Goal: Check status: Check status

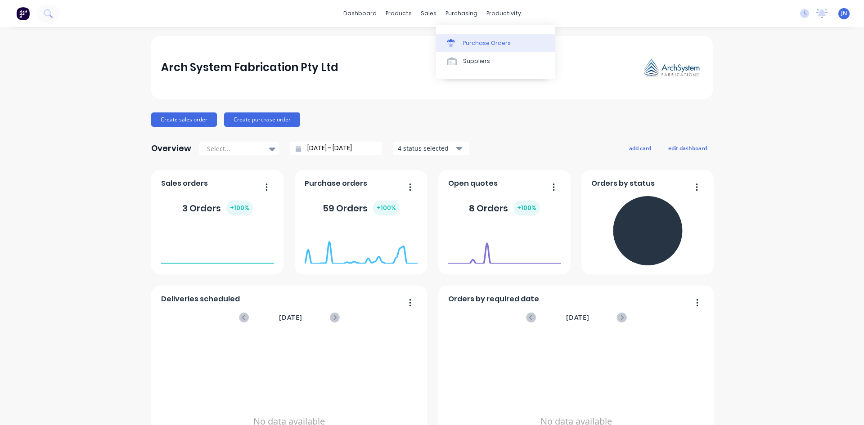
click at [464, 42] on div "Purchase Orders" at bounding box center [487, 43] width 48 height 8
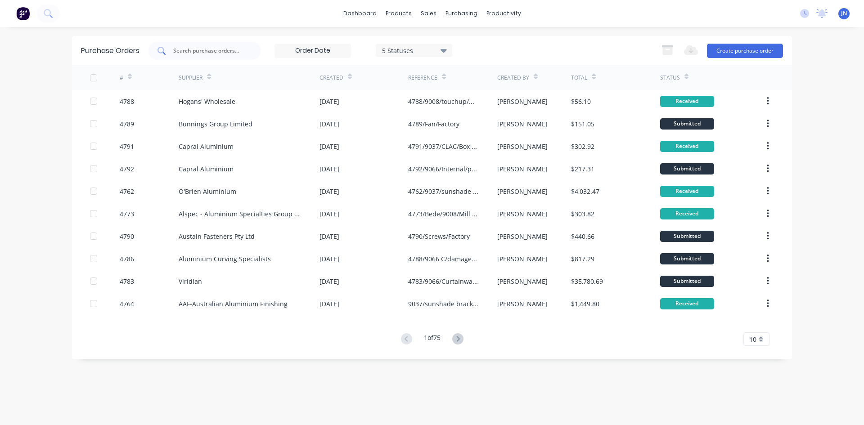
click at [204, 54] on input "text" at bounding box center [209, 50] width 75 height 9
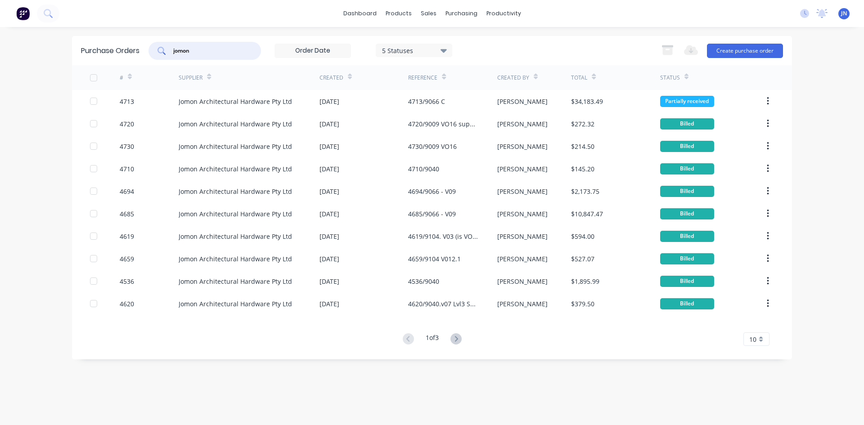
type input "jomon"
click at [345, 75] on div "Created" at bounding box center [335, 78] width 32 height 16
click at [350, 76] on icon at bounding box center [350, 76] width 4 height 7
click at [348, 72] on div at bounding box center [350, 76] width 4 height 13
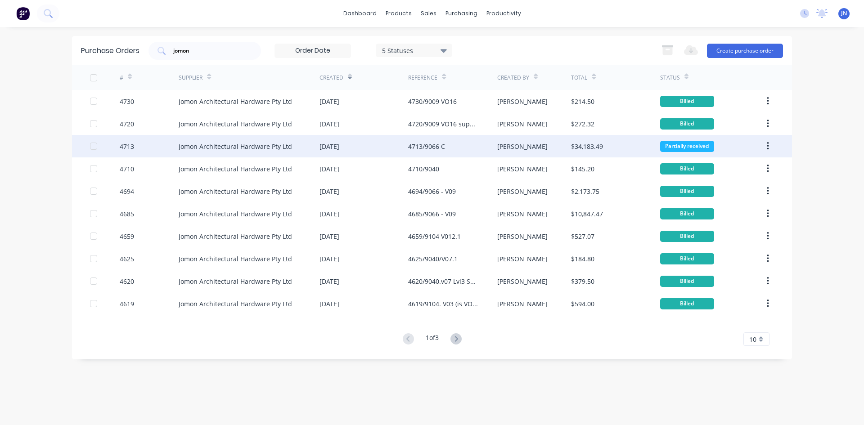
click at [239, 148] on div "Jomon Architectural Hardware Pty Ltd" at bounding box center [235, 146] width 113 height 9
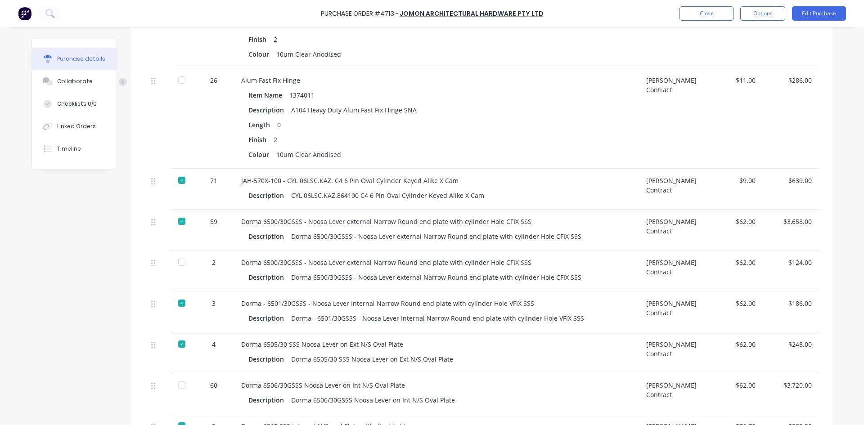
scroll to position [360, 0]
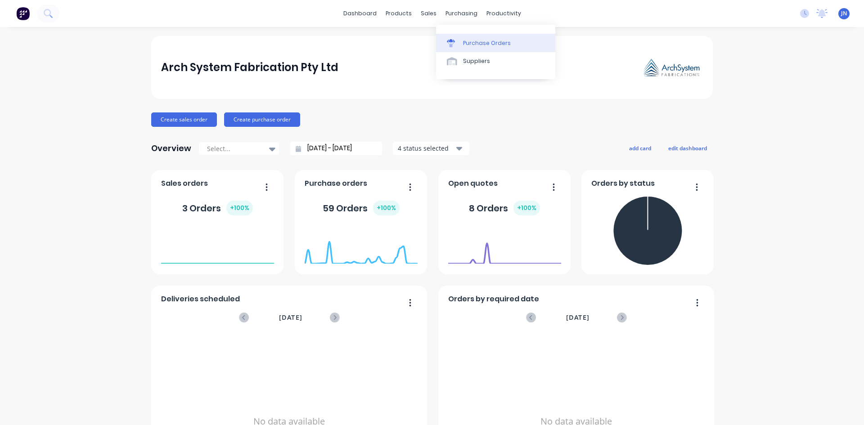
click at [484, 43] on div "Purchase Orders" at bounding box center [487, 43] width 48 height 8
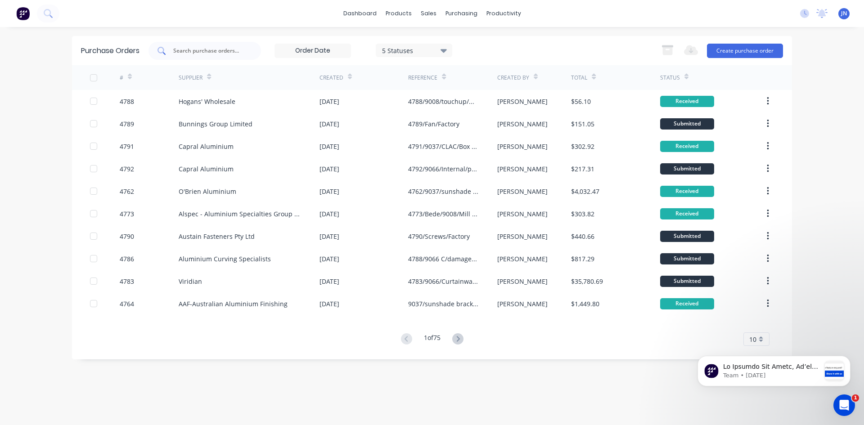
click at [200, 52] on input "text" at bounding box center [209, 50] width 75 height 9
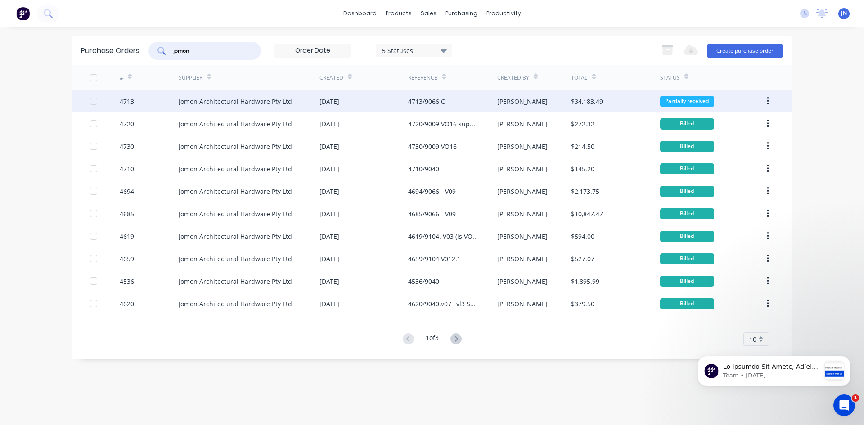
type input "jomon"
click at [339, 104] on div "[DATE]" at bounding box center [329, 101] width 20 height 9
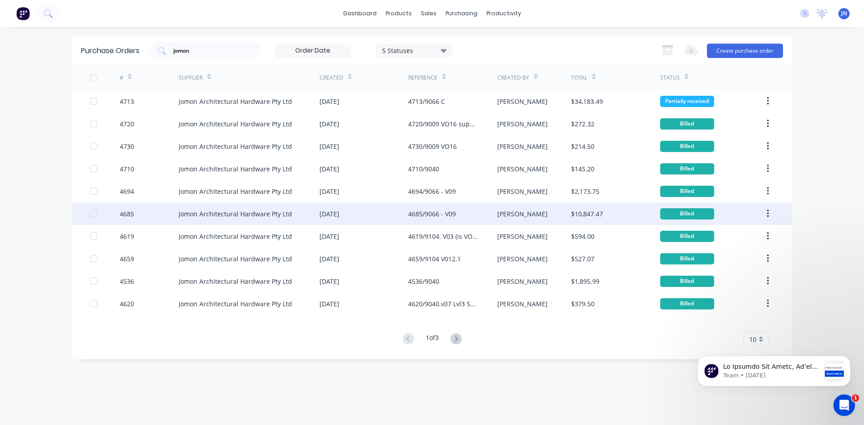
click at [257, 211] on div "Jomon Architectural Hardware Pty Ltd" at bounding box center [235, 213] width 113 height 9
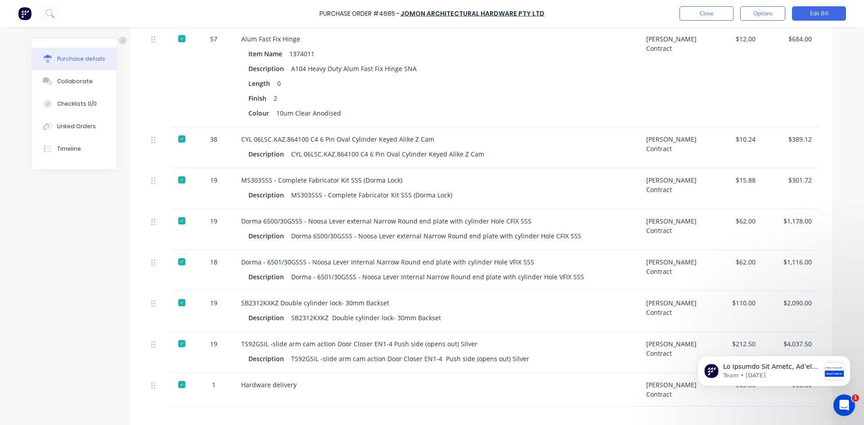
scroll to position [270, 0]
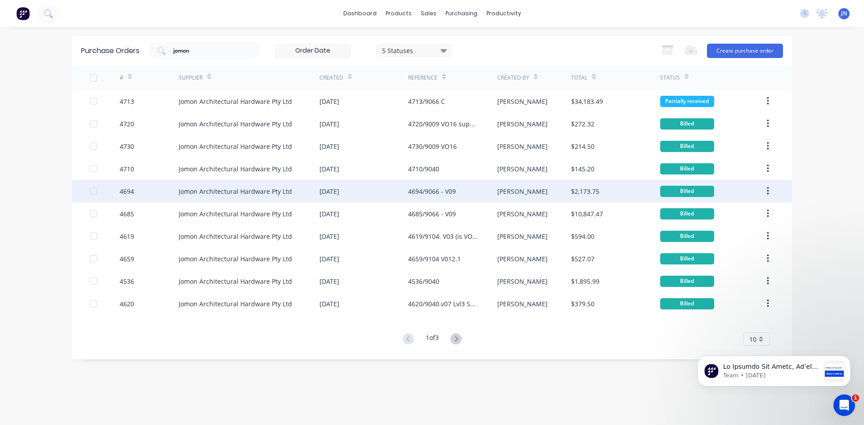
click at [337, 192] on div "[DATE]" at bounding box center [329, 191] width 20 height 9
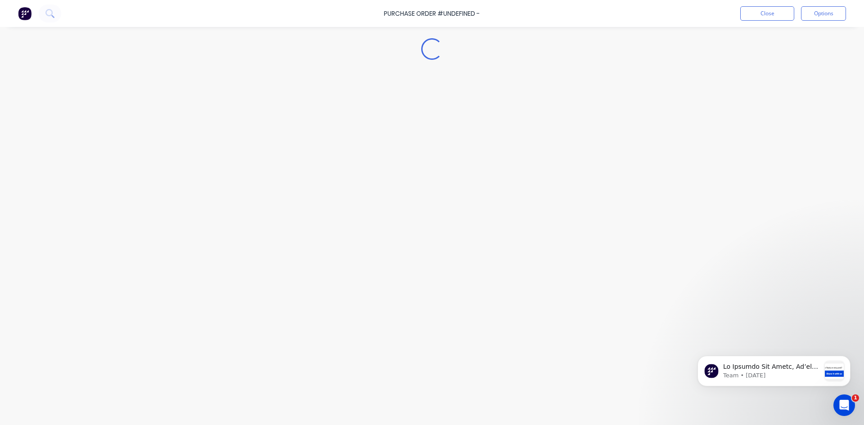
type textarea "x"
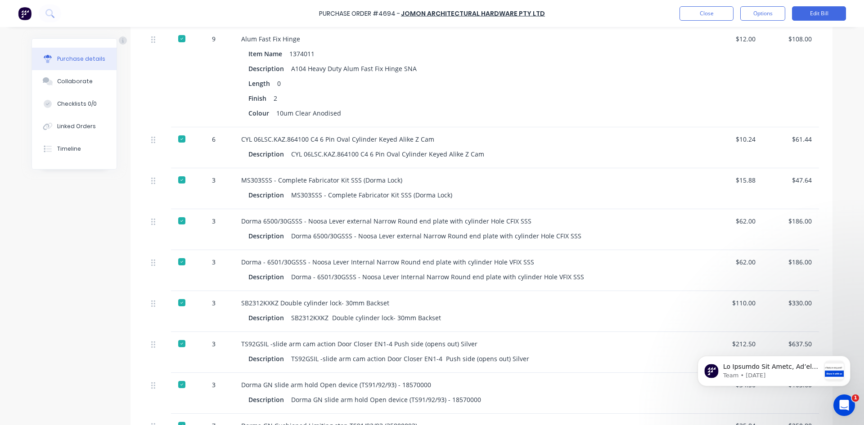
scroll to position [270, 0]
